Goal: Communication & Community: Ask a question

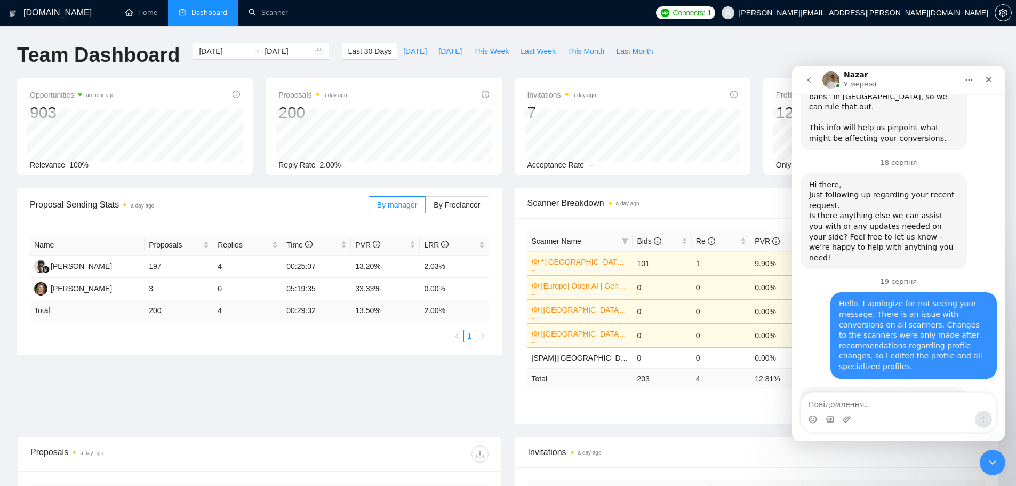
scroll to position [4377, 0]
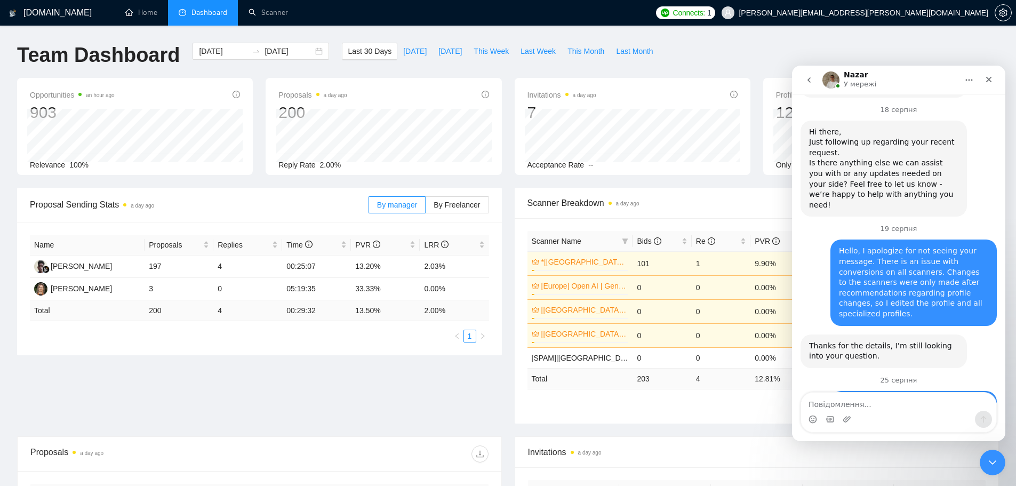
drag, startPoint x: 811, startPoint y: 333, endPoint x: 845, endPoint y: 363, distance: 45.4
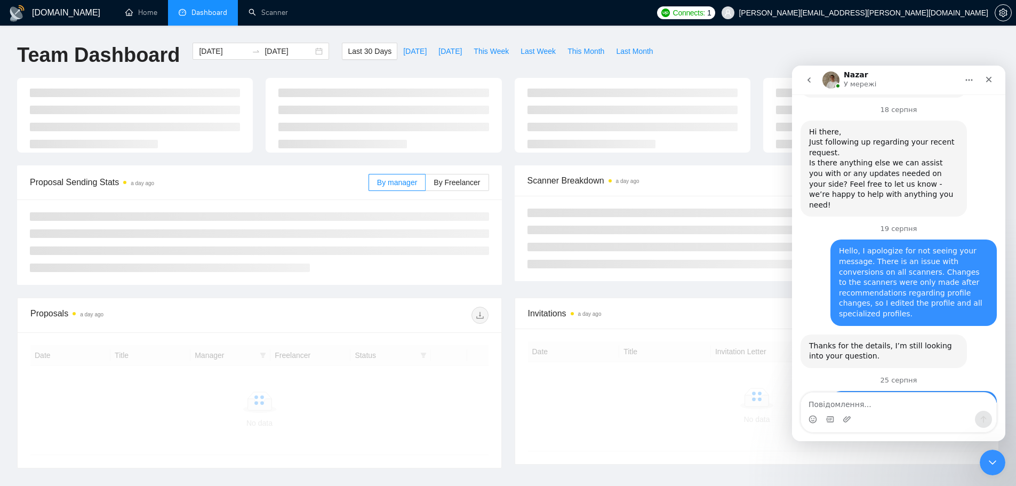
scroll to position [4377, 0]
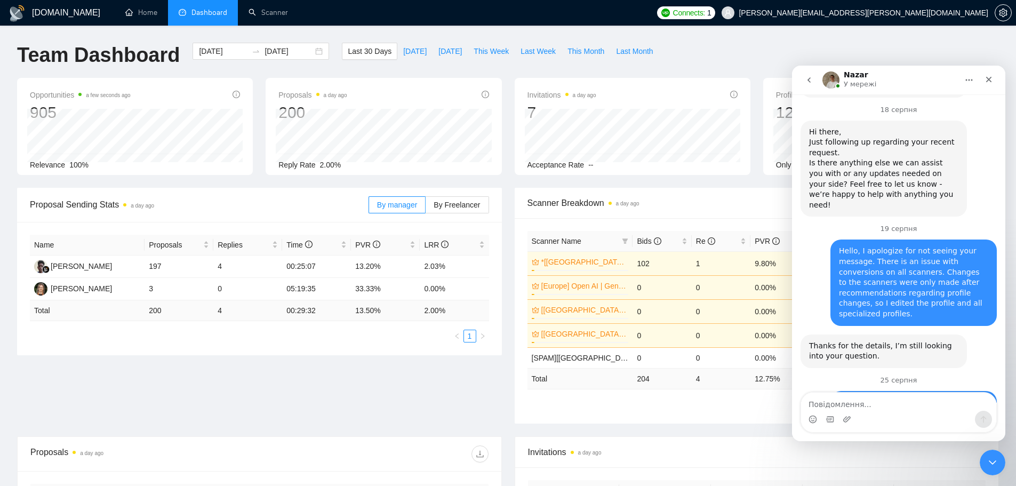
drag, startPoint x: 808, startPoint y: 335, endPoint x: 844, endPoint y: 361, distance: 44.0
copy div "Hi, we’ve run a manual sync for you - please check again to see if your statist…"
click at [324, 346] on div "Name Proposals Replies Time PVR LRR Ahmad Khudori 197 4 00:25:07 13.20% 2.03% I…" at bounding box center [259, 288] width 485 height 133
click at [568, 48] on span "This Month" at bounding box center [586, 51] width 37 height 12
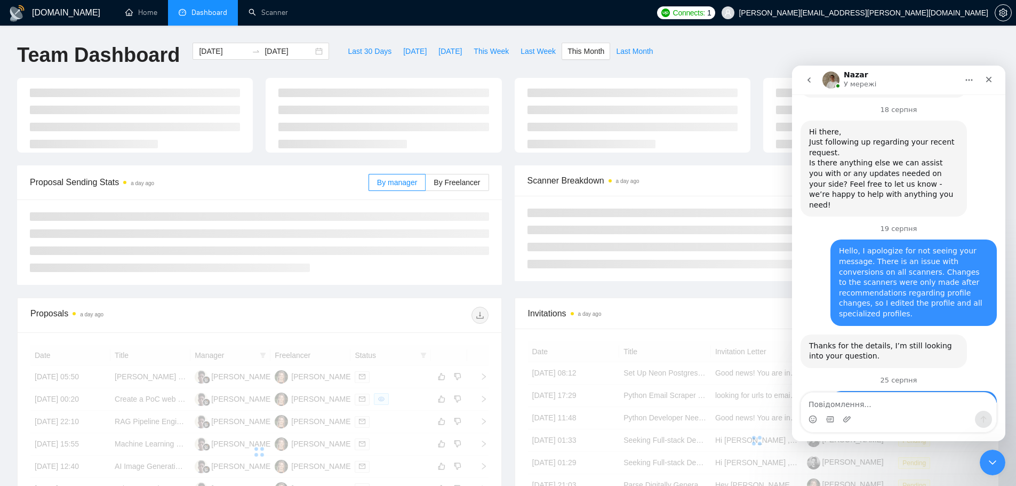
type input "[DATE]"
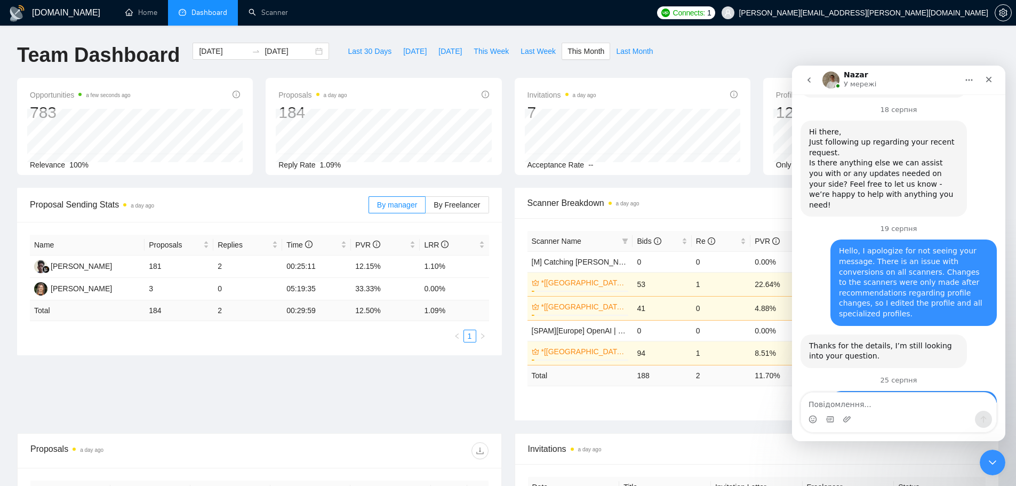
scroll to position [178, 0]
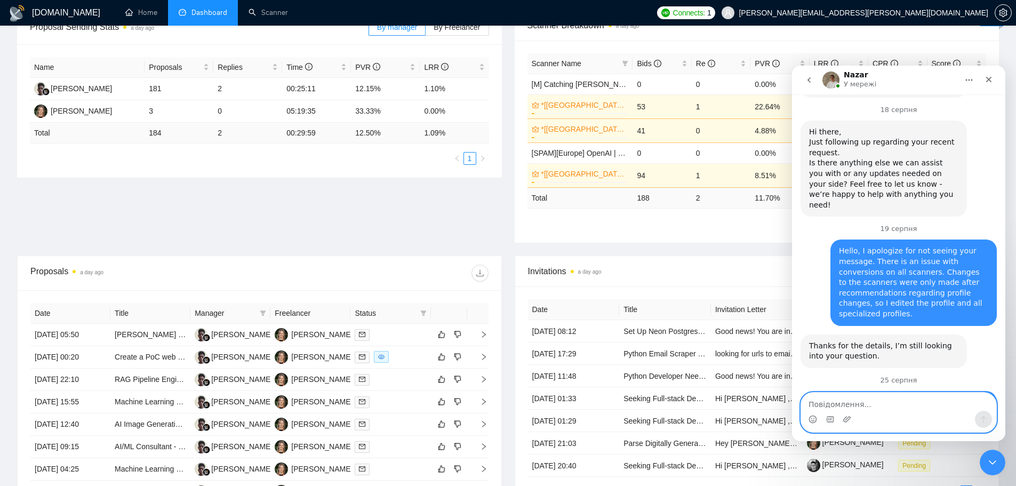
click at [883, 405] on textarea "Повідомлення..." at bounding box center [898, 402] width 195 height 18
paste textarea "not yet updated"
click at [813, 406] on textarea "not yet updated" at bounding box center [898, 402] width 195 height 18
type textarea "Not yet updated"
click at [901, 404] on textarea "Not yet updated" at bounding box center [898, 402] width 195 height 18
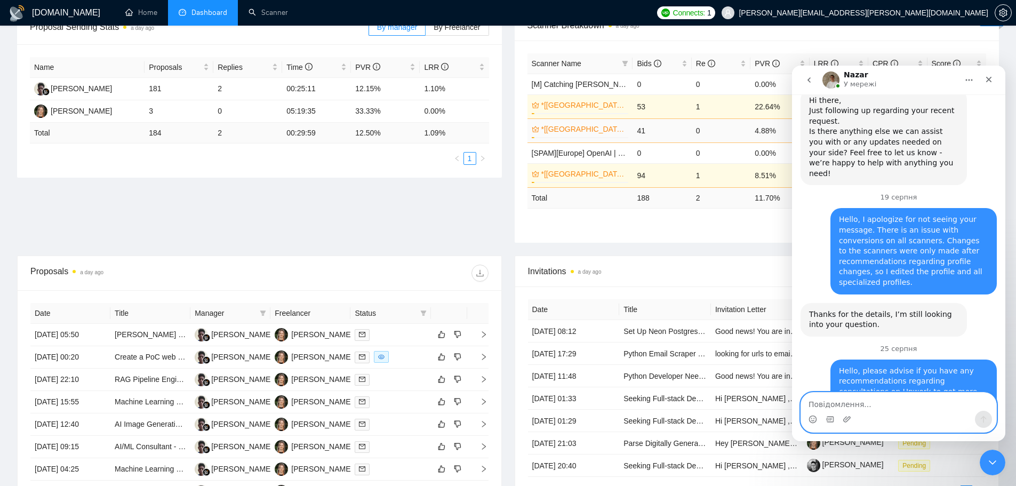
scroll to position [0, 0]
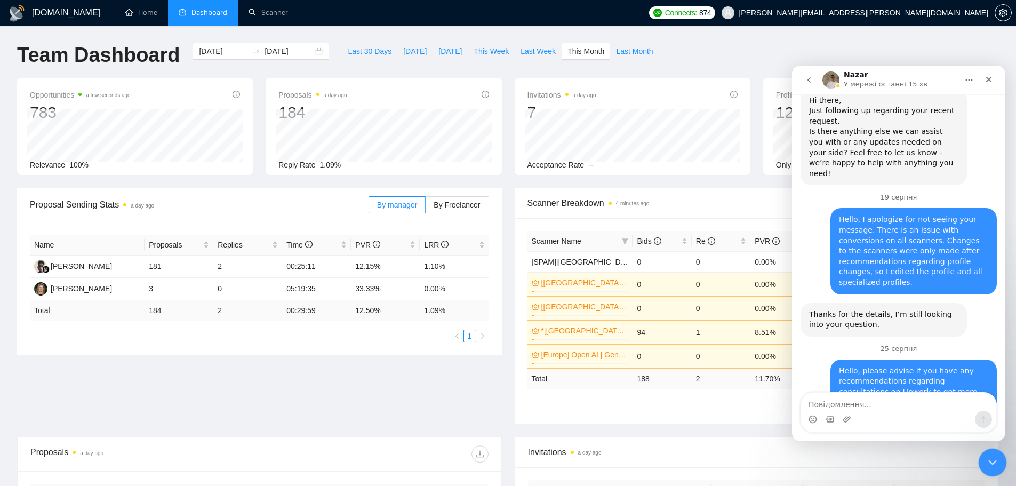
click at [996, 465] on icon "Закрити програму для спілкування Intercom" at bounding box center [991, 460] width 13 height 13
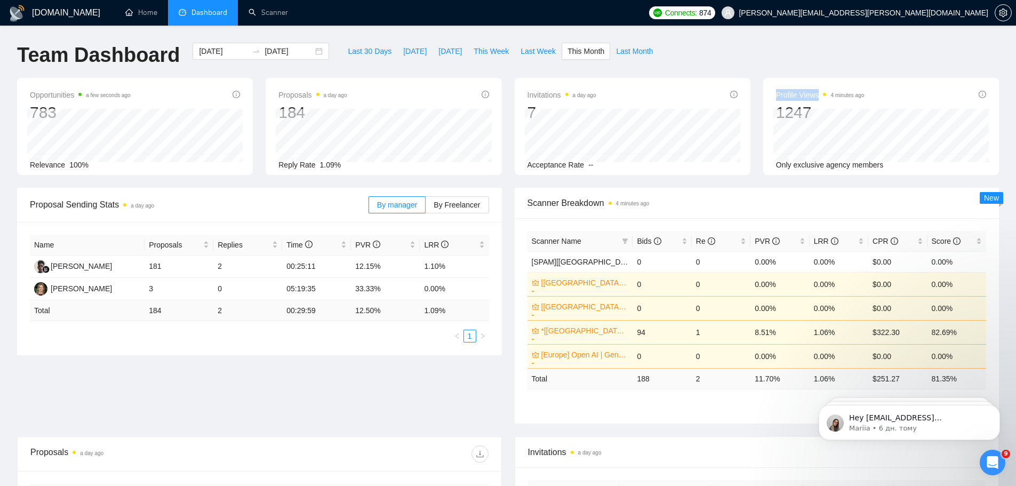
drag, startPoint x: 776, startPoint y: 94, endPoint x: 820, endPoint y: 97, distance: 44.3
click at [820, 97] on span "Profile Views 4 minutes ago" at bounding box center [820, 95] width 89 height 13
click at [816, 60] on div "Team Dashboard 2025-08-01 2025-08-31 Last 30 Days Today Yesterday This Week Las…" at bounding box center [508, 60] width 995 height 35
click at [632, 53] on span "Last Month" at bounding box center [634, 51] width 37 height 12
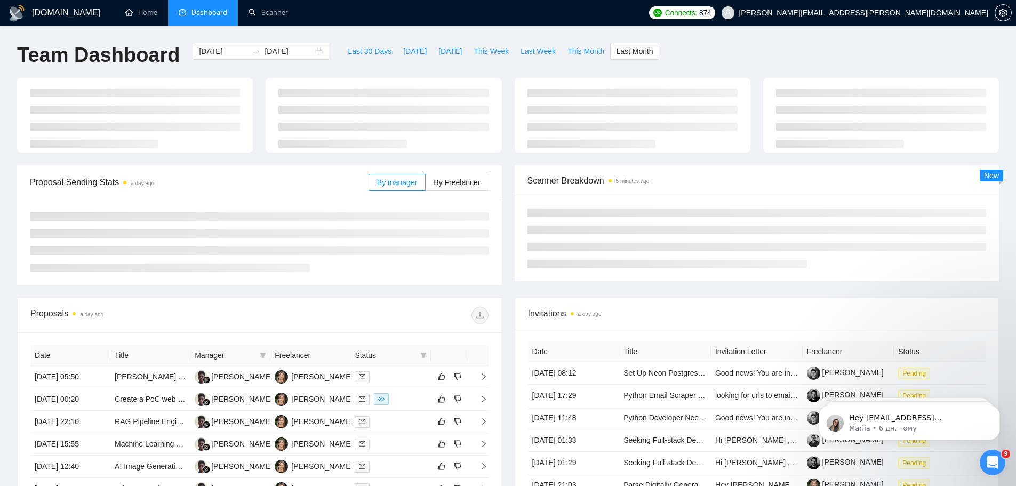
type input "2025-07-01"
type input "2025-07-31"
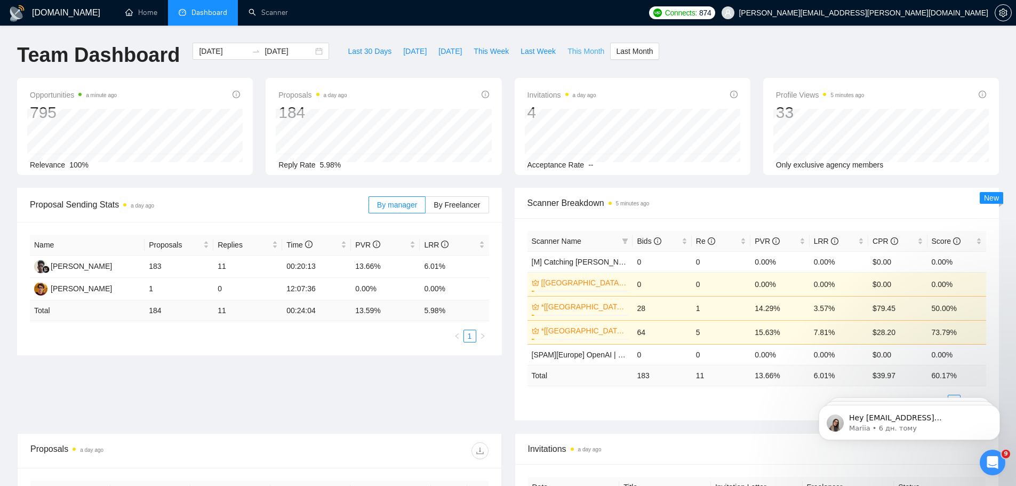
click at [572, 52] on span "This Month" at bounding box center [586, 51] width 37 height 12
type input "[DATE]"
click at [979, 459] on div "Відкрити програму для спілкування Intercom" at bounding box center [990, 460] width 35 height 35
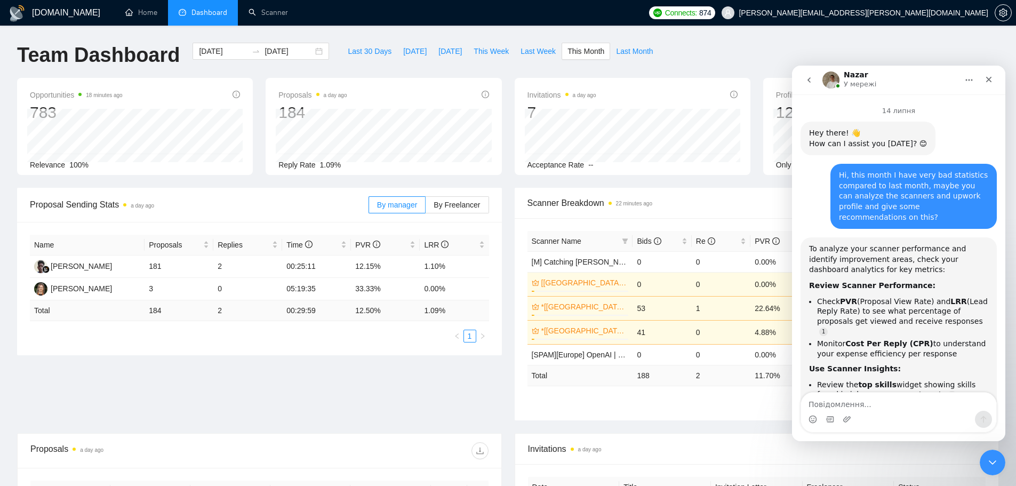
scroll to position [4458, 0]
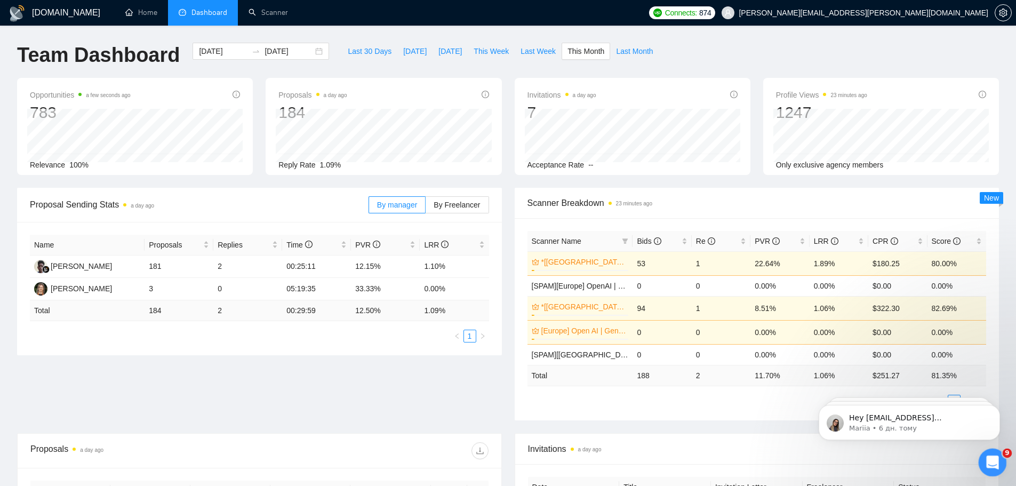
click at [993, 460] on icon "Відкрити програму для спілкування Intercom" at bounding box center [992, 461] width 18 height 18
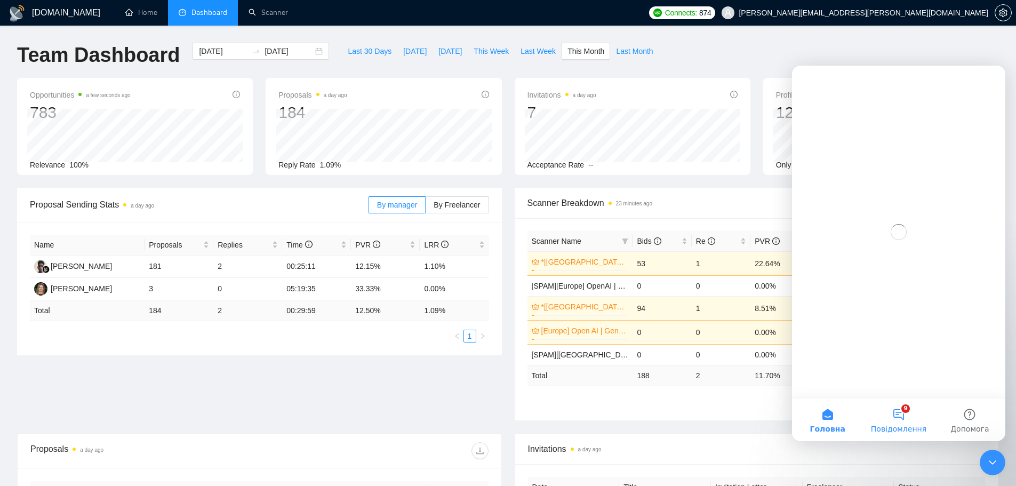
click at [900, 413] on button "9 Повідомлення" at bounding box center [898, 419] width 71 height 43
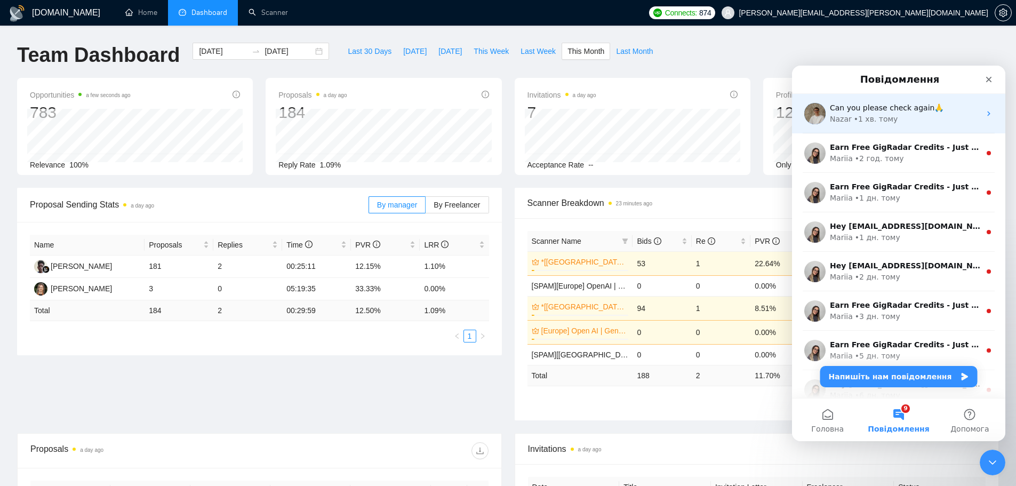
click at [905, 116] on div "Nazar • 1 хв. тому" at bounding box center [905, 119] width 150 height 11
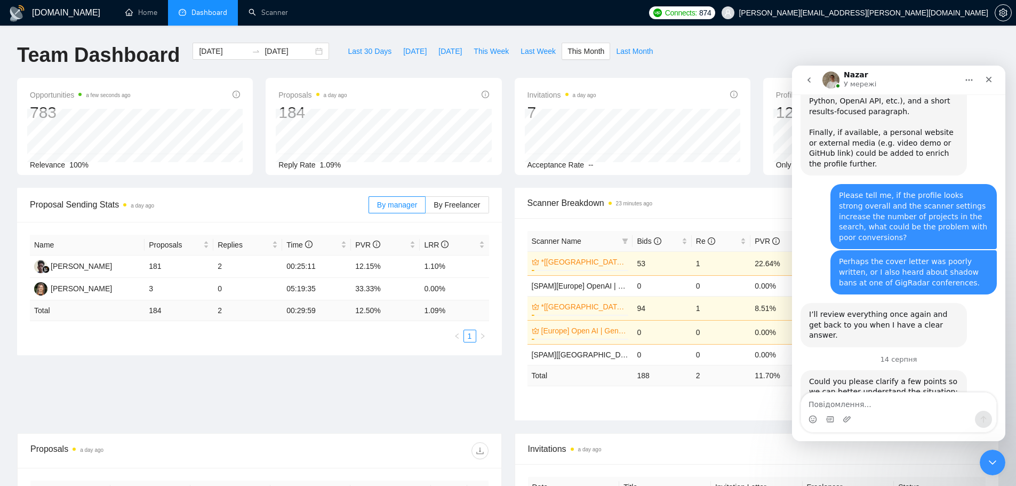
scroll to position [4440, 0]
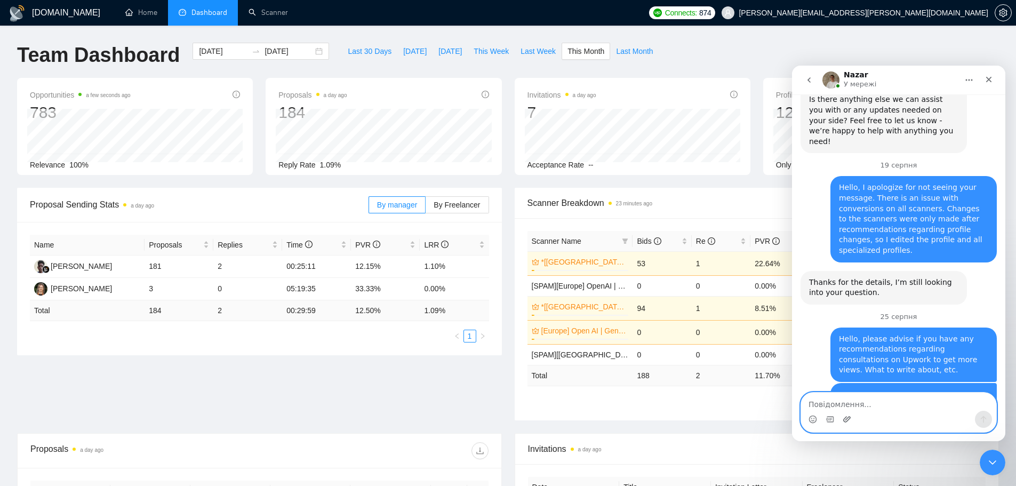
click at [849, 419] on icon "Завантажити вкладений файл" at bounding box center [846, 419] width 7 height 6
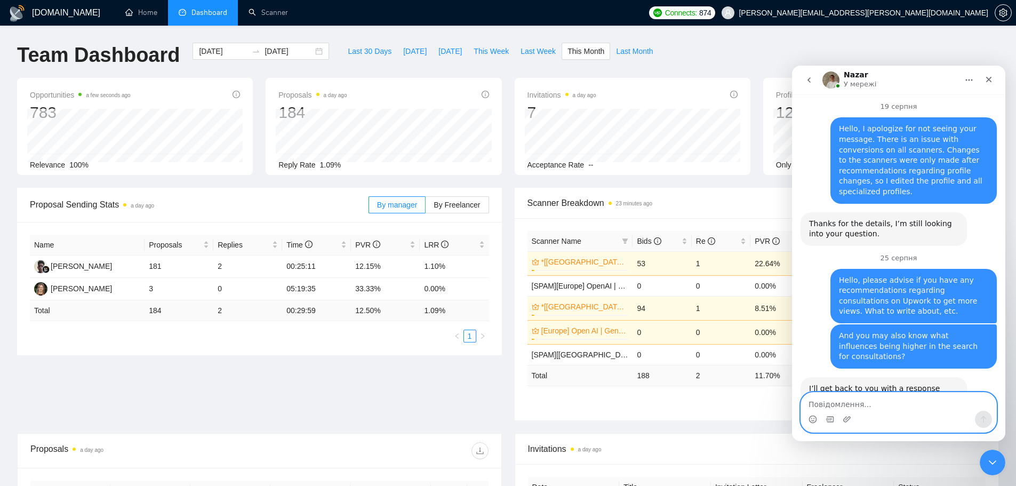
click at [884, 406] on textarea "Повідомлення..." at bounding box center [898, 402] width 195 height 18
paste textarea "Not updated"
type textarea "Not updated("
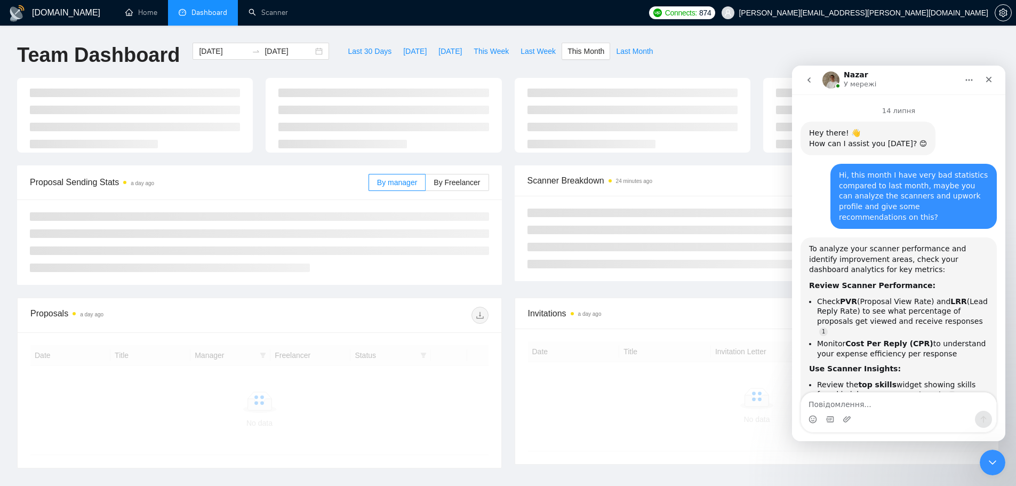
scroll to position [4523, 0]
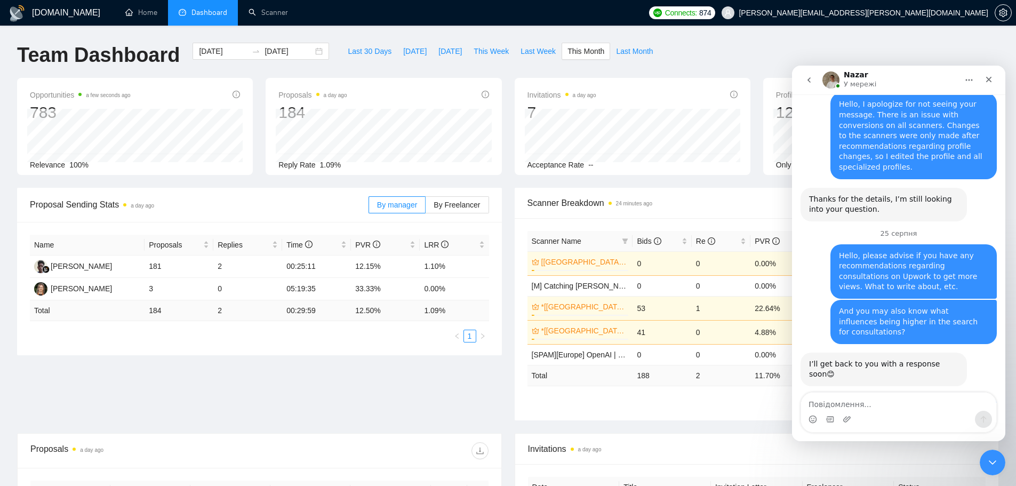
click at [849, 402] on textarea "Повідомлення..." at bounding box center [898, 402] width 195 height 18
type textarea "І"
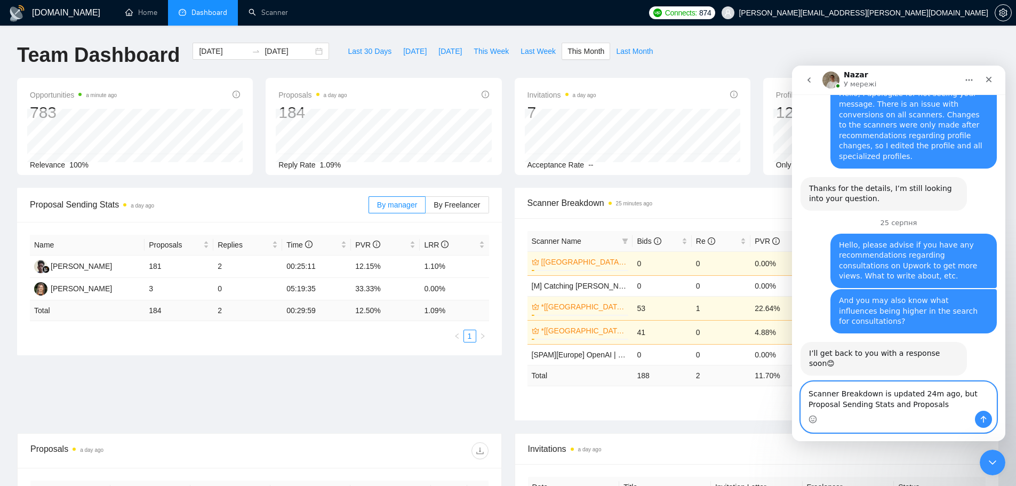
paste textarea "isn't updated"
type textarea "Scanner Breakdown is updated 24m ago, but Proposal Sending Stats and Proposals …"
click at [949, 408] on textarea "Scanner Breakdown is updated 24m ago, but Proposal Sending Stats and Proposals …" at bounding box center [898, 390] width 195 height 39
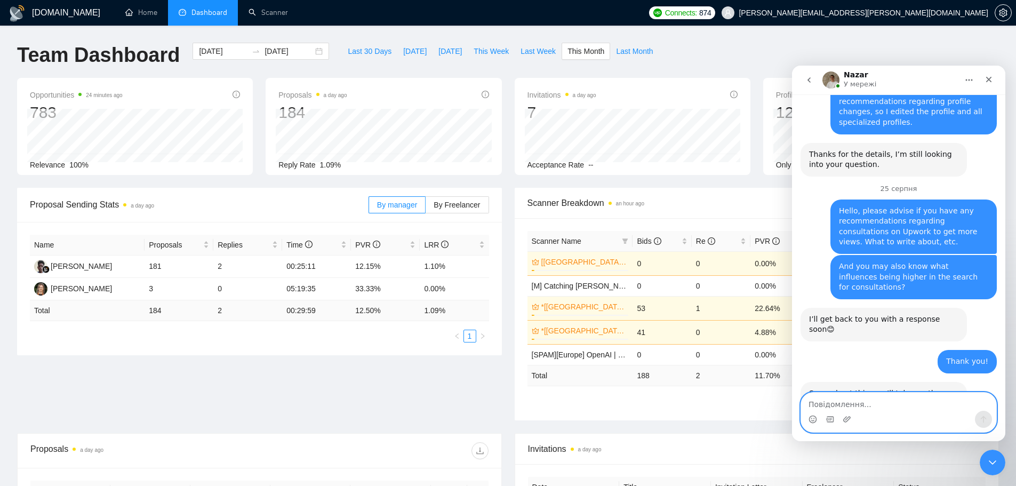
scroll to position [4684, 0]
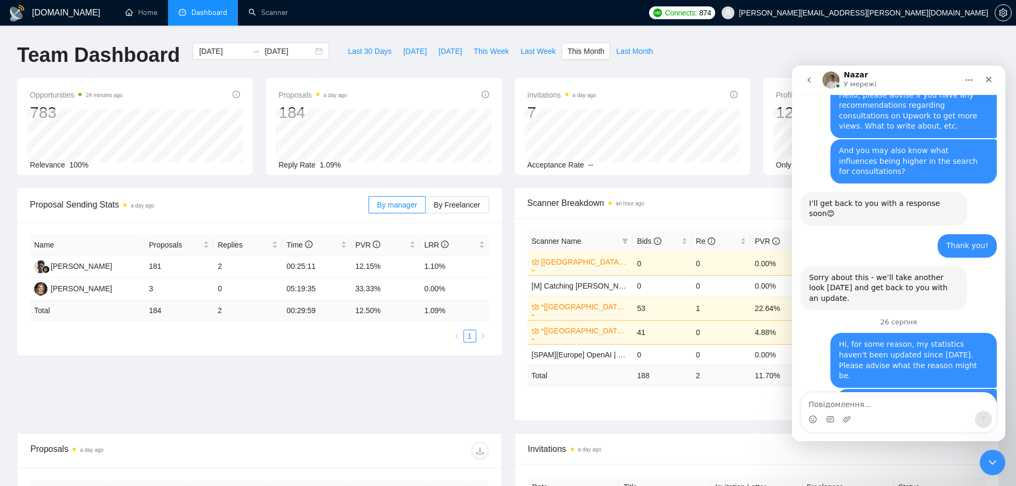
drag, startPoint x: 812, startPoint y: 275, endPoint x: 919, endPoint y: 355, distance: 133.8
drag, startPoint x: 809, startPoint y: 272, endPoint x: 939, endPoint y: 362, distance: 158.3
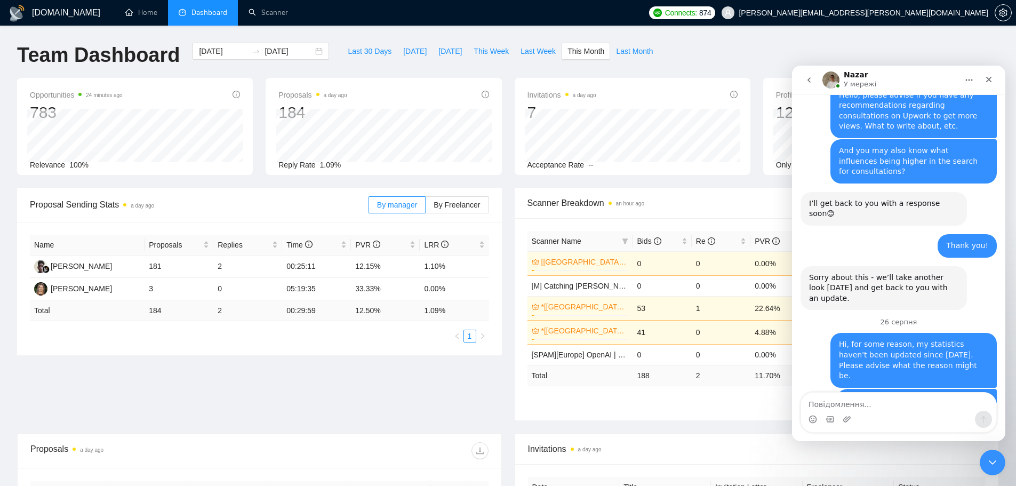
copy div "Thank you for noticing this! We’ll double-check with the dev team why the Propo…"
click at [875, 401] on textarea "Повідомлення..." at bounding box center [898, 402] width 195 height 18
type textarea "Thank you!"
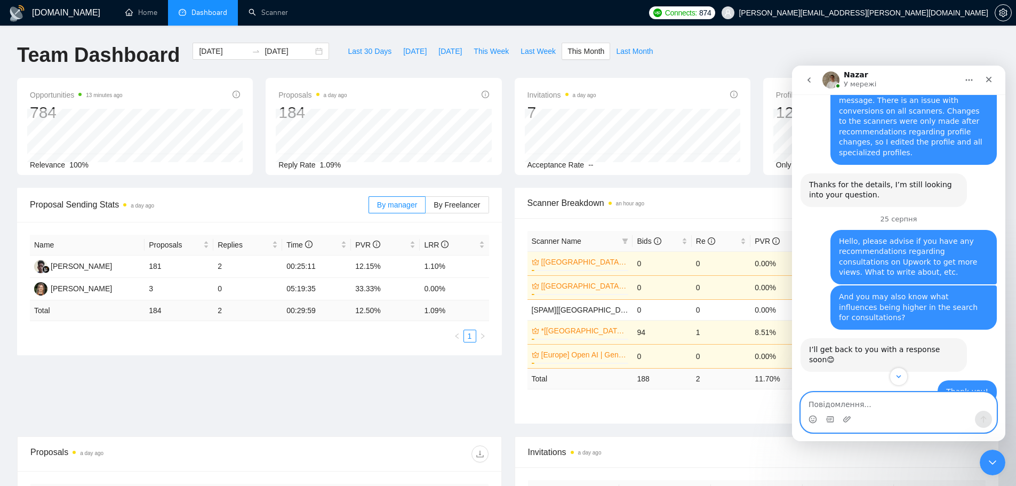
scroll to position [4715, 0]
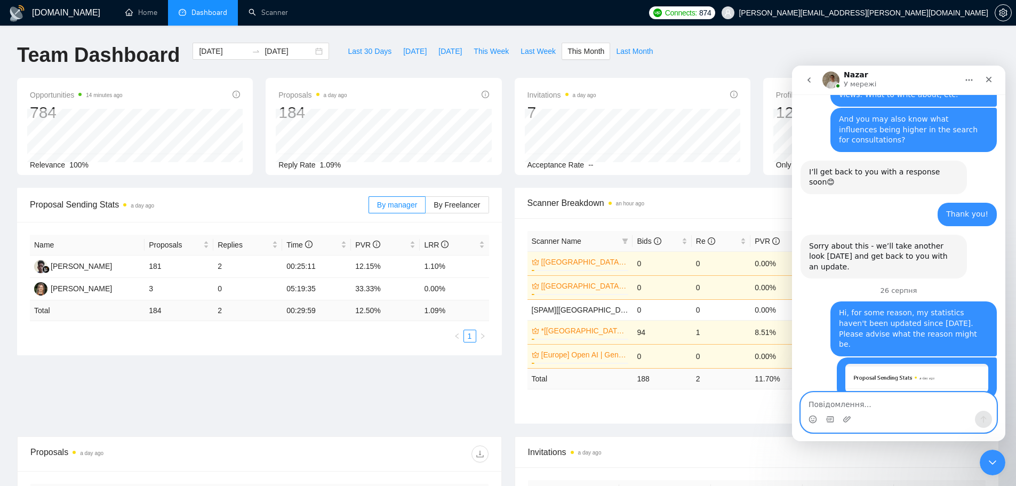
click at [872, 404] on textarea "Повідомлення..." at bounding box center [898, 402] width 195 height 18
paste textarea "What about consultation, do you have some recommendation?"
type textarea "What about consultation, do you have some recommendation?"
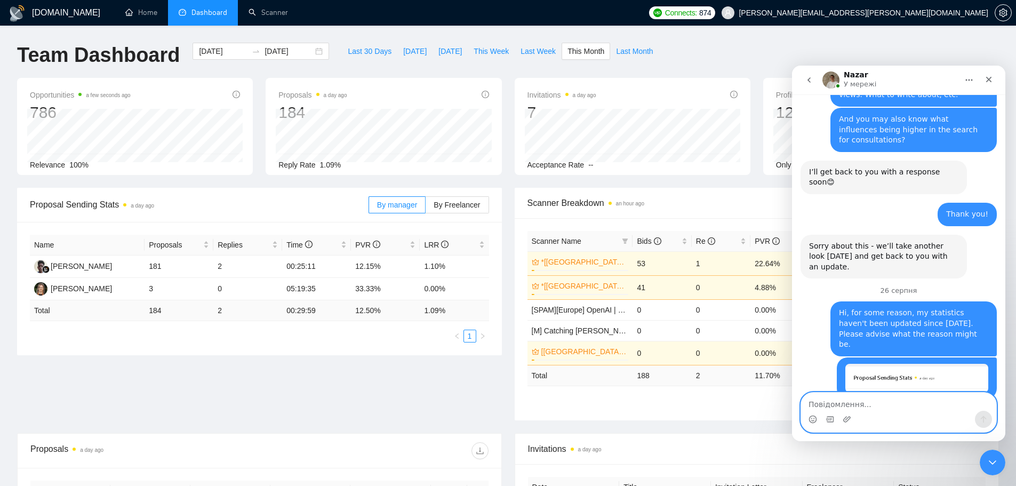
click at [871, 407] on textarea "Повідомлення..." at bounding box center [898, 402] width 195 height 18
paste textarea "What about consultation, do you have some recommendation?"
type textarea "What about consultation, do you have some recommendation?"
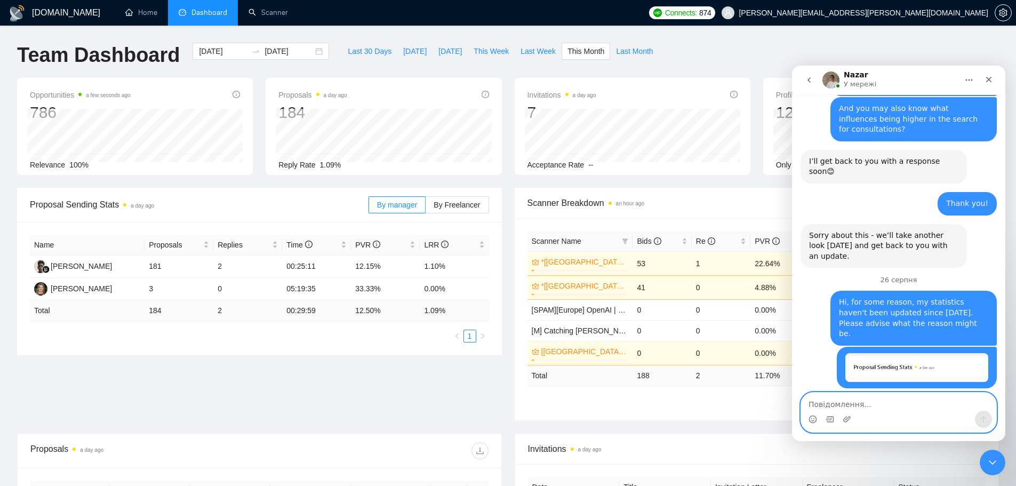
scroll to position [4750, 0]
